Goal: Task Accomplishment & Management: Use online tool/utility

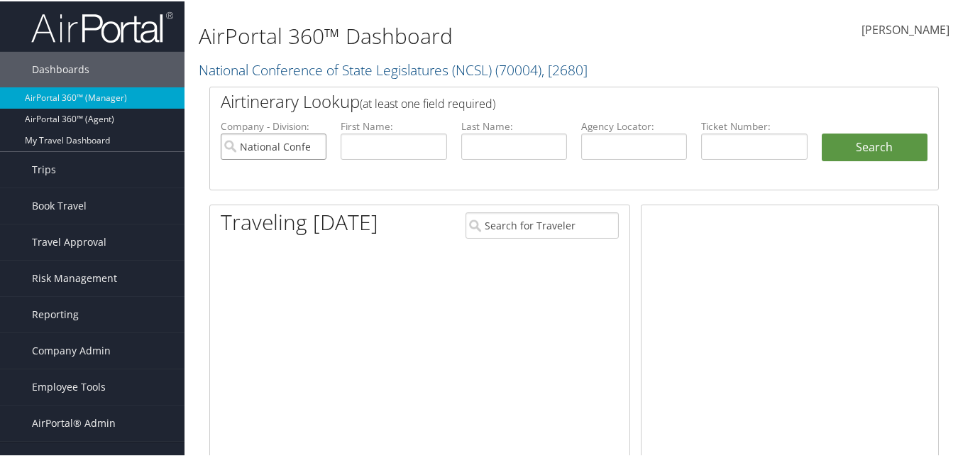
click at [312, 143] on input "National Conference of State Legislatures (NCSL)" at bounding box center [274, 145] width 106 height 26
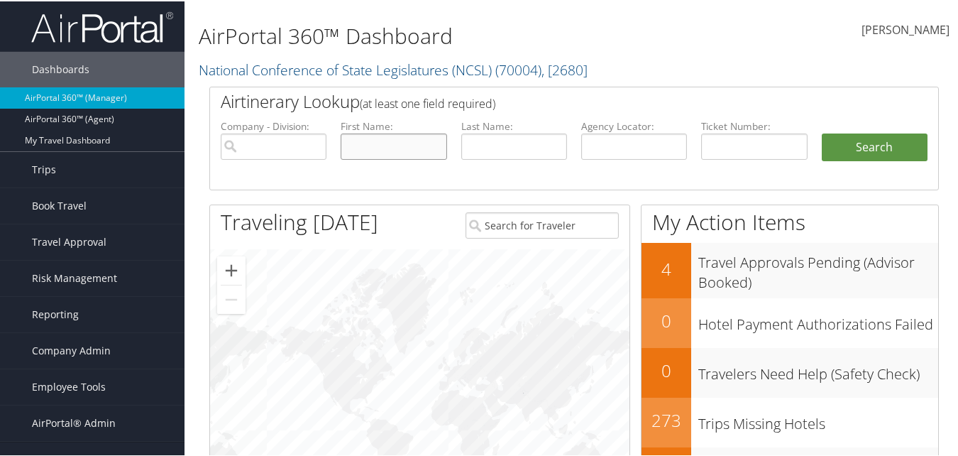
click at [400, 151] on input "text" at bounding box center [394, 145] width 106 height 26
click at [76, 279] on span "Risk Management" at bounding box center [74, 276] width 85 height 35
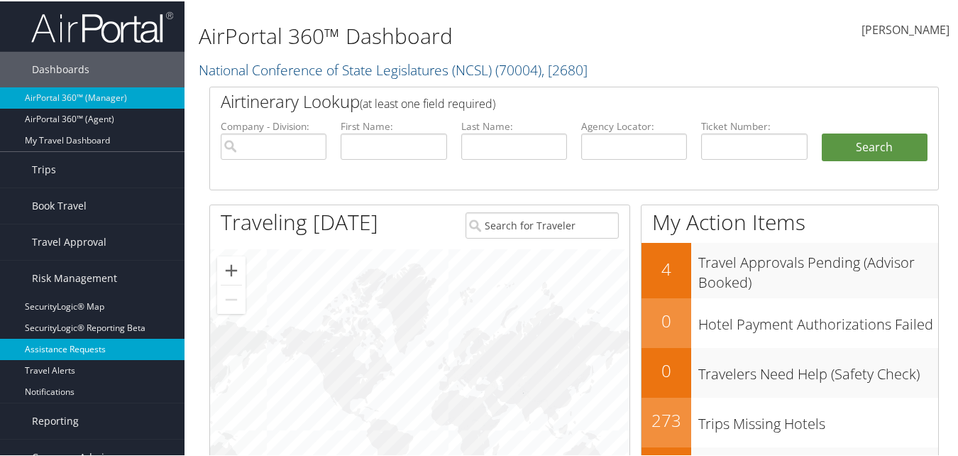
click at [112, 346] on link "Assistance Requests" at bounding box center [92, 347] width 185 height 21
